Goal: Check status: Check status

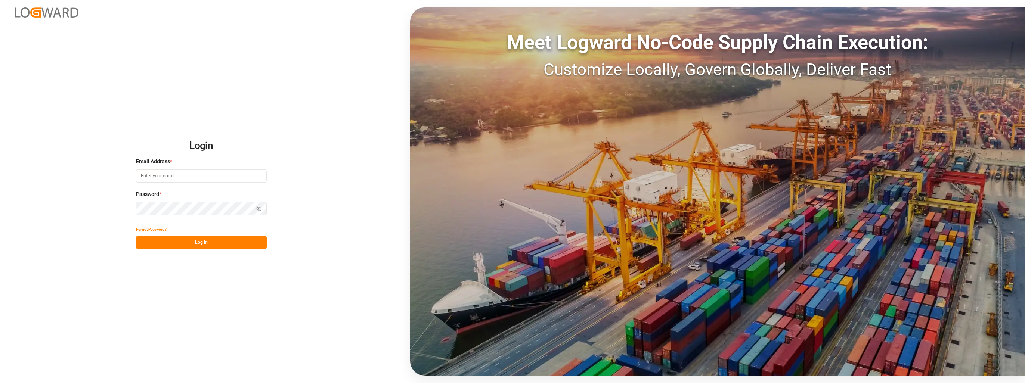
type input "[EMAIL_ADDRESS][PERSON_NAME][DOMAIN_NAME]"
click at [165, 244] on button "Log In" at bounding box center [201, 242] width 131 height 13
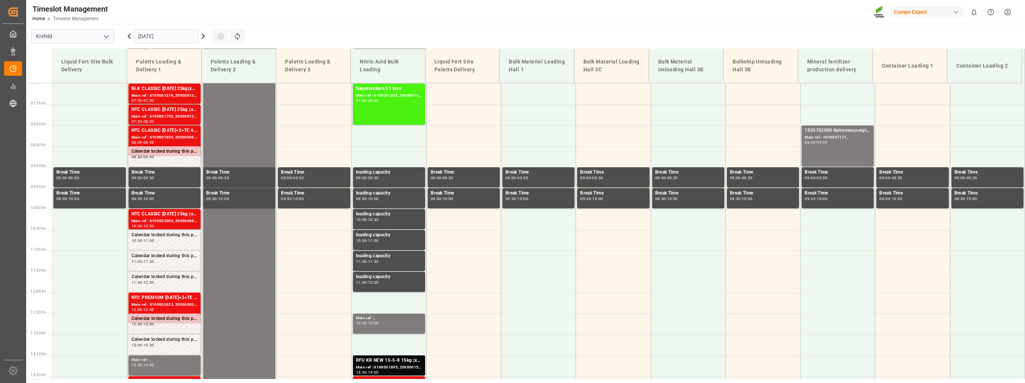
scroll to position [296, 0]
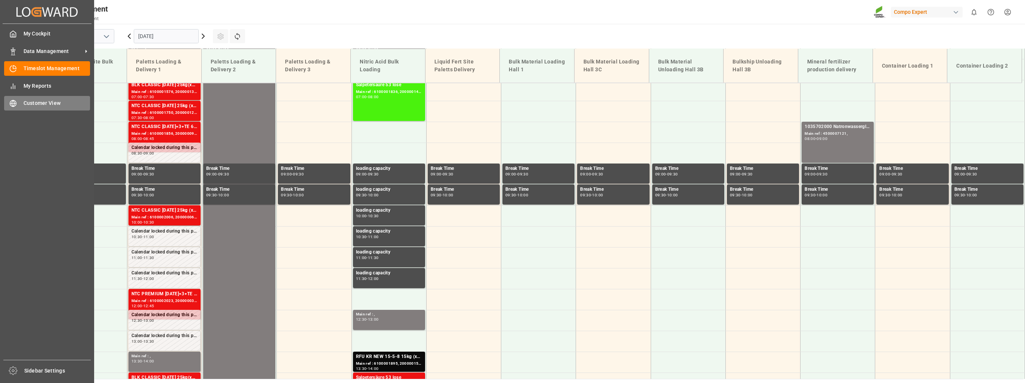
click at [12, 101] on circle at bounding box center [13, 103] width 6 height 6
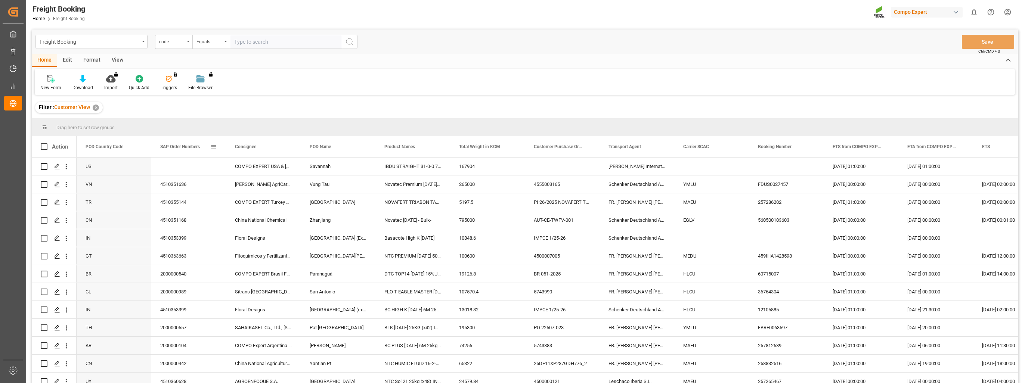
click at [216, 147] on span at bounding box center [213, 146] width 7 height 7
click at [258, 152] on span "filter" at bounding box center [256, 148] width 33 height 13
click at [244, 168] on div "Equals" at bounding box center [244, 169] width 63 height 6
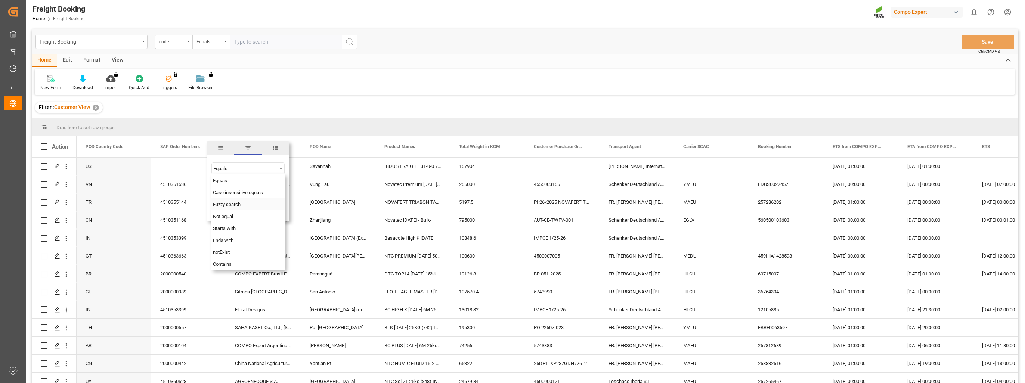
drag, startPoint x: 234, startPoint y: 202, endPoint x: 235, endPoint y: 192, distance: 10.1
click at [234, 203] on span "Fuzzy search" at bounding box center [227, 205] width 28 height 6
click at [235, 190] on input "Filter Value" at bounding box center [247, 187] width 73 height 15
paste input "2000000989"
type input "2000000989"
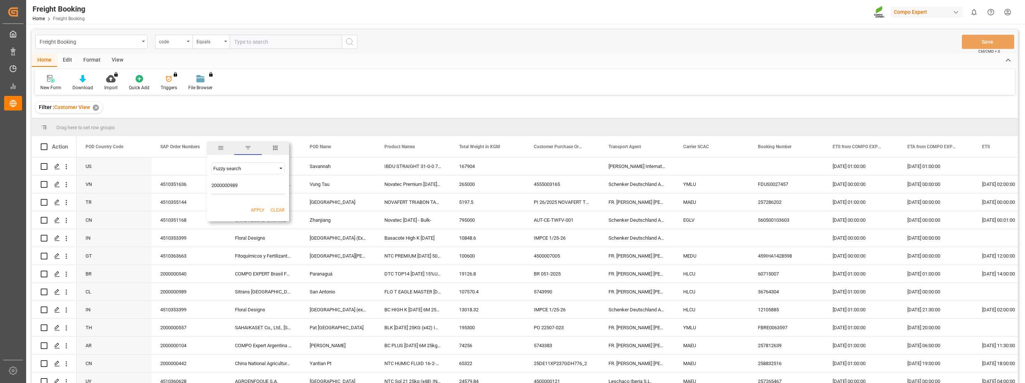
click at [259, 209] on button "Apply" at bounding box center [258, 210] width 14 height 7
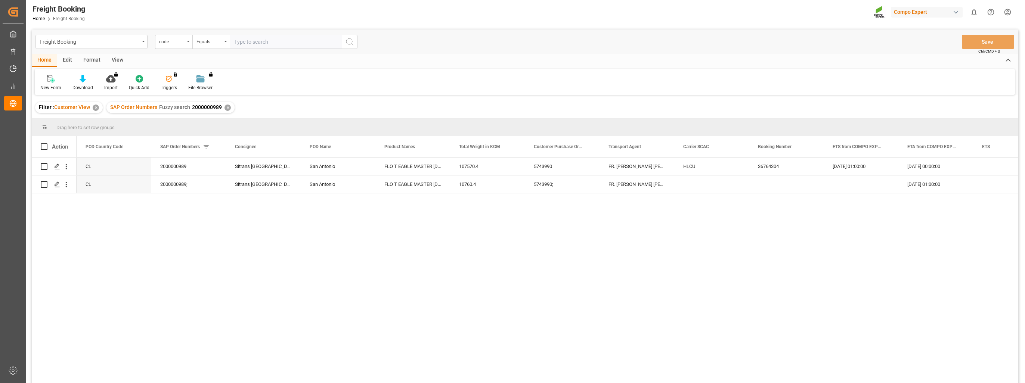
click at [794, 92] on div "New Form Download Import You don't have permission for this feature. Contact ad…" at bounding box center [525, 82] width 980 height 26
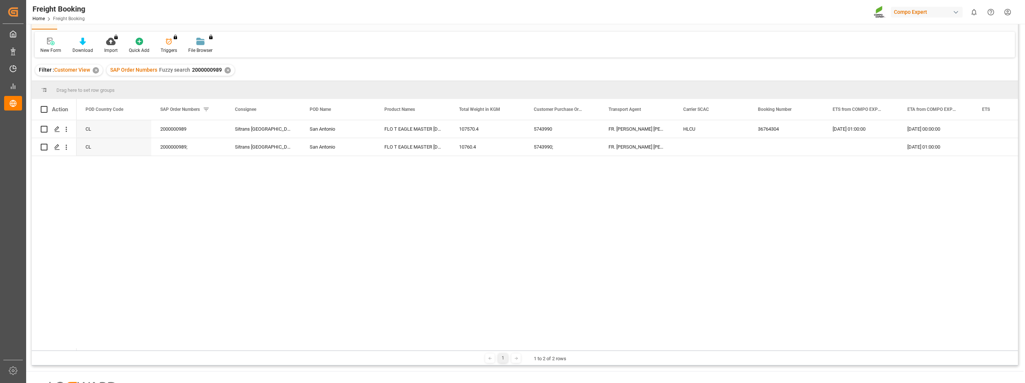
click at [230, 73] on div "SAP Order Numbers Fuzzy search 2000000989 ✕" at bounding box center [170, 70] width 128 height 11
click at [226, 70] on div "✕" at bounding box center [227, 70] width 6 height 6
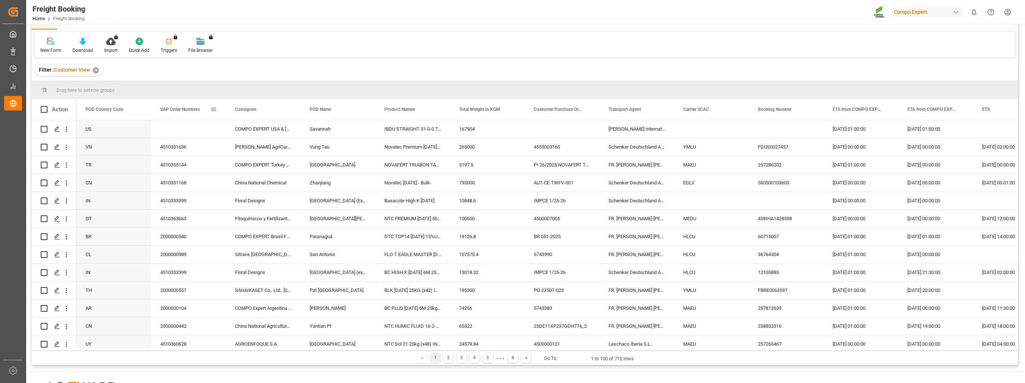
click at [215, 109] on span at bounding box center [213, 109] width 7 height 7
click at [279, 131] on span "Filtering operator" at bounding box center [281, 131] width 7 height 7
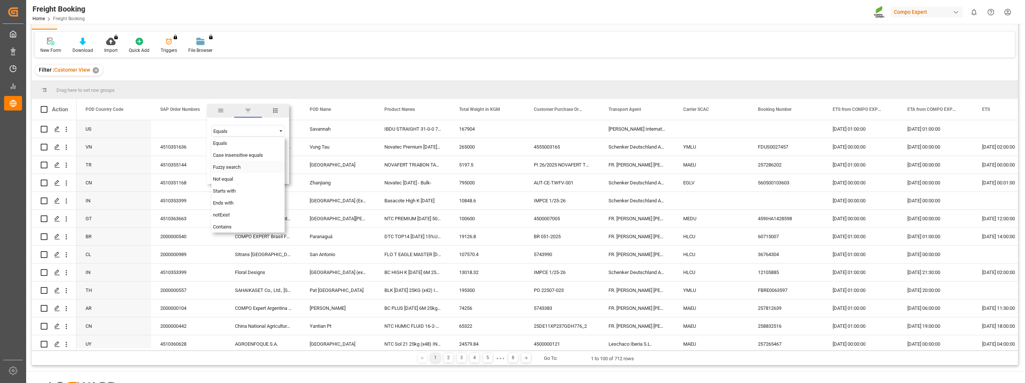
click at [246, 167] on div "Fuzzy search" at bounding box center [247, 167] width 73 height 12
click at [243, 153] on input "Filter Value" at bounding box center [247, 149] width 73 height 15
paste input "2000000120"
type input "2000000120"
click at [255, 171] on button "Apply" at bounding box center [258, 172] width 14 height 7
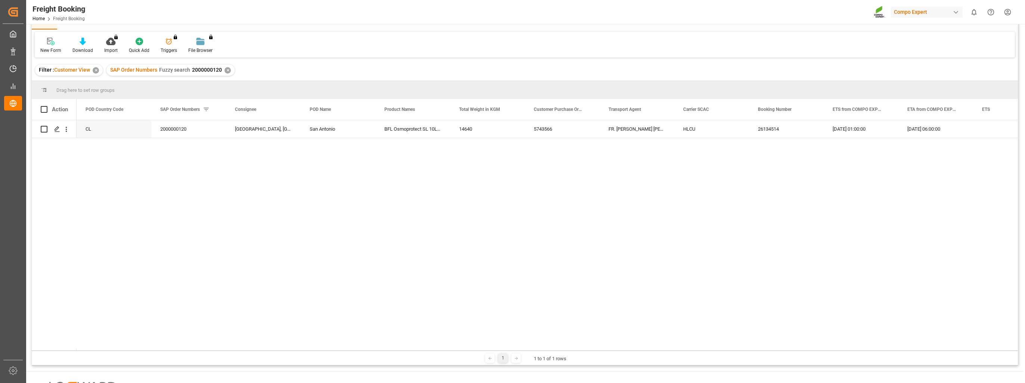
click at [227, 72] on div "✕" at bounding box center [227, 70] width 6 height 6
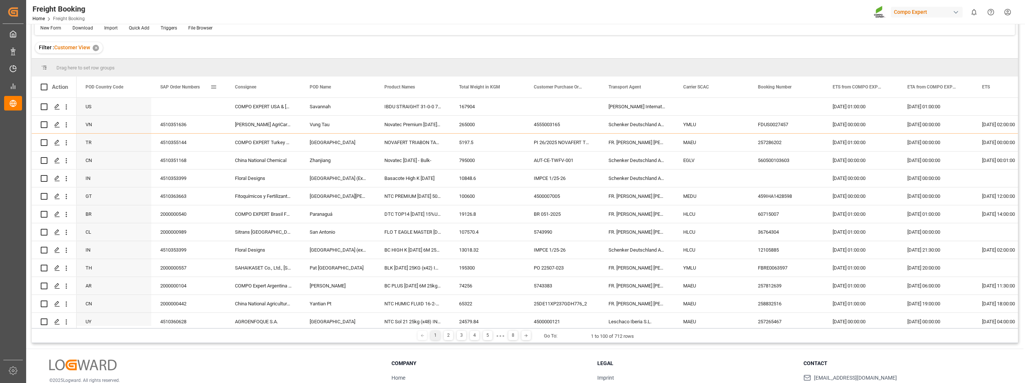
scroll to position [37, 0]
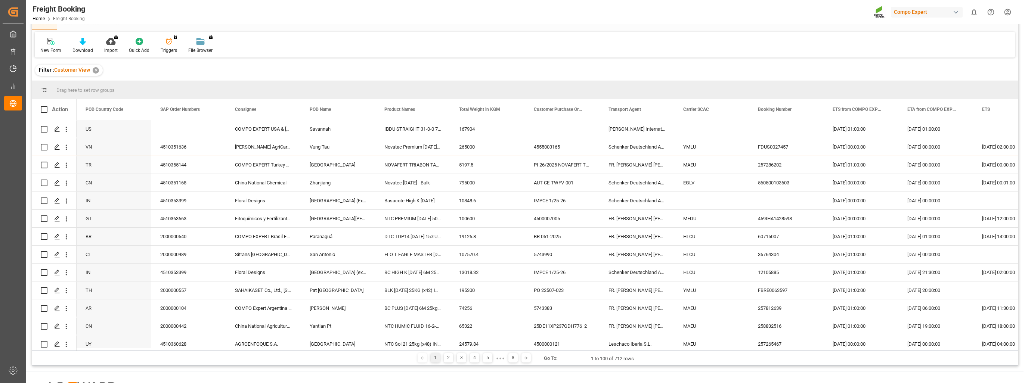
click at [310, 46] on div "New Form Download Import You don't have permission for this feature. Contact ad…" at bounding box center [525, 45] width 980 height 26
